Goal: Use online tool/utility: Use online tool/utility

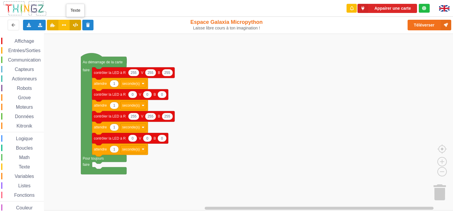
click at [77, 24] on icon at bounding box center [75, 25] width 5 height 4
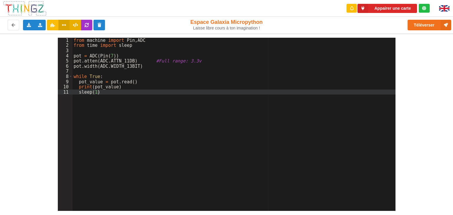
click at [65, 25] on icon at bounding box center [64, 25] width 5 height 4
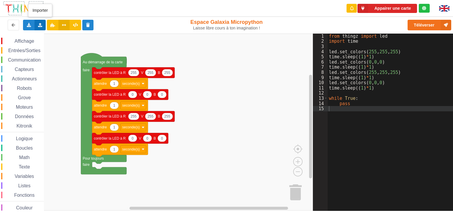
click at [39, 23] on icon at bounding box center [40, 25] width 5 height 4
click at [50, 48] on div "Importer du code Python" at bounding box center [77, 46] width 79 height 11
click at [76, 24] on icon at bounding box center [75, 25] width 5 height 4
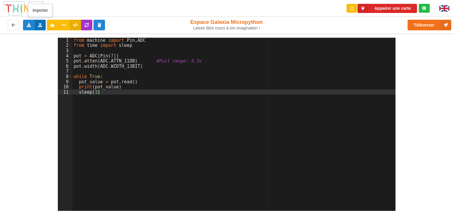
click at [39, 25] on icon at bounding box center [40, 25] width 5 height 4
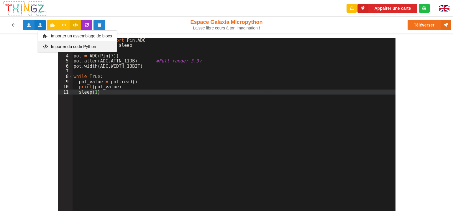
click at [60, 45] on span "Importer du code Python" at bounding box center [73, 46] width 45 height 5
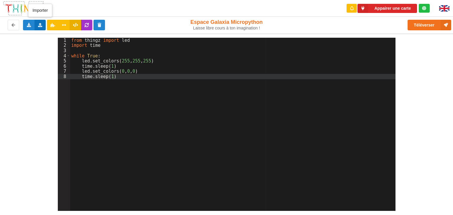
click at [40, 26] on icon at bounding box center [40, 25] width 5 height 4
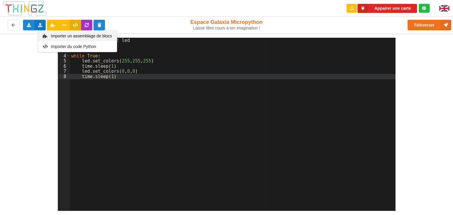
click at [47, 36] on div "Importer un assemblage de blocs" at bounding box center [77, 36] width 79 height 11
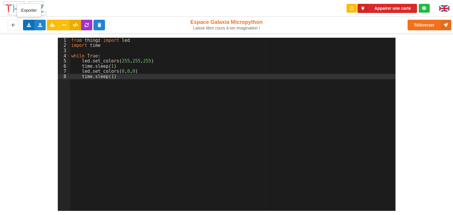
click at [29, 25] on icon at bounding box center [28, 25] width 5 height 4
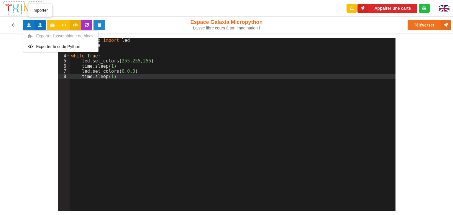
click at [38, 24] on icon at bounding box center [40, 25] width 5 height 4
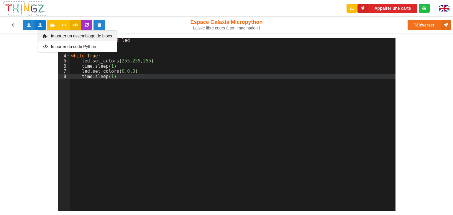
click at [45, 36] on icon at bounding box center [45, 36] width 5 height 4
